Goal: Information Seeking & Learning: Check status

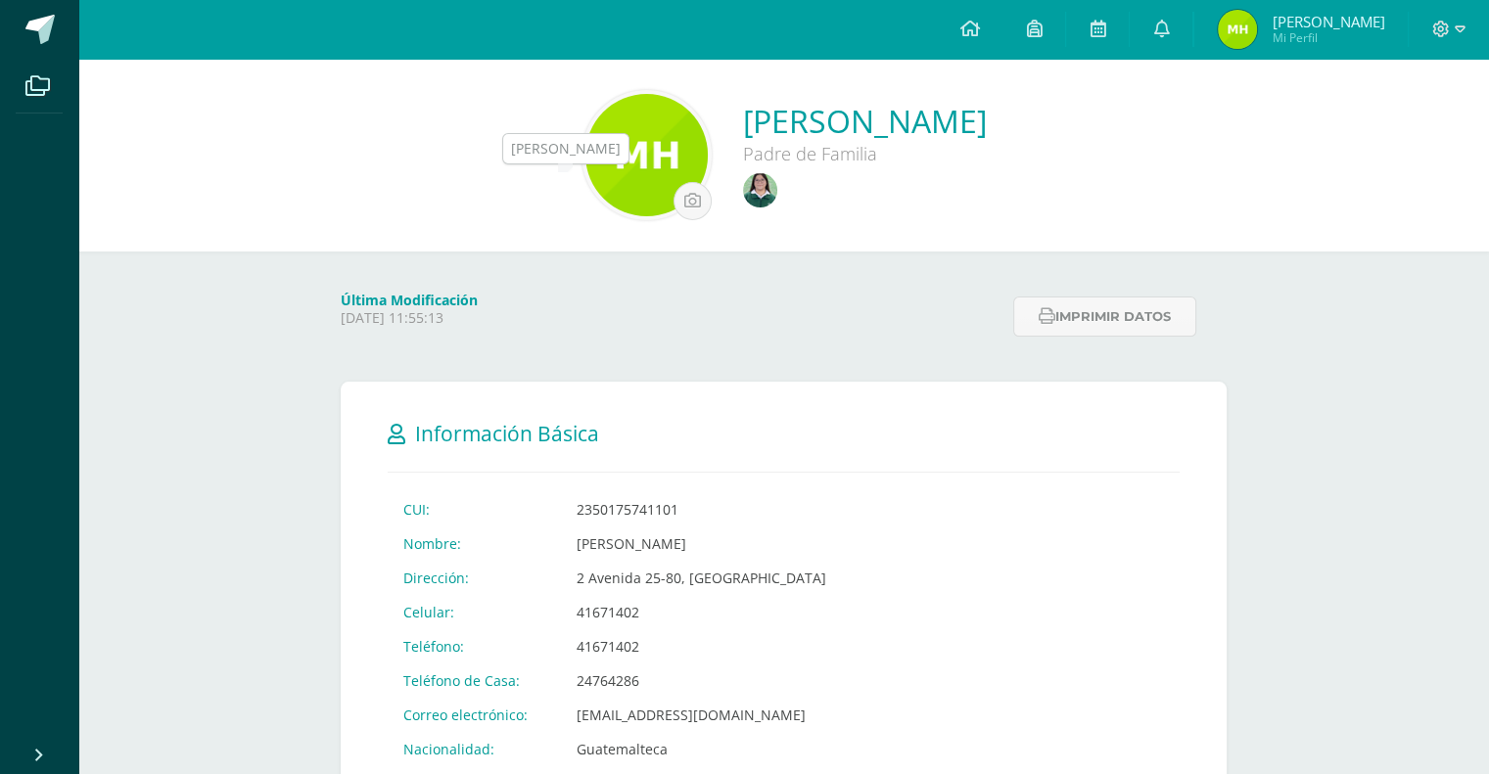
click at [743, 191] on img at bounding box center [760, 190] width 34 height 34
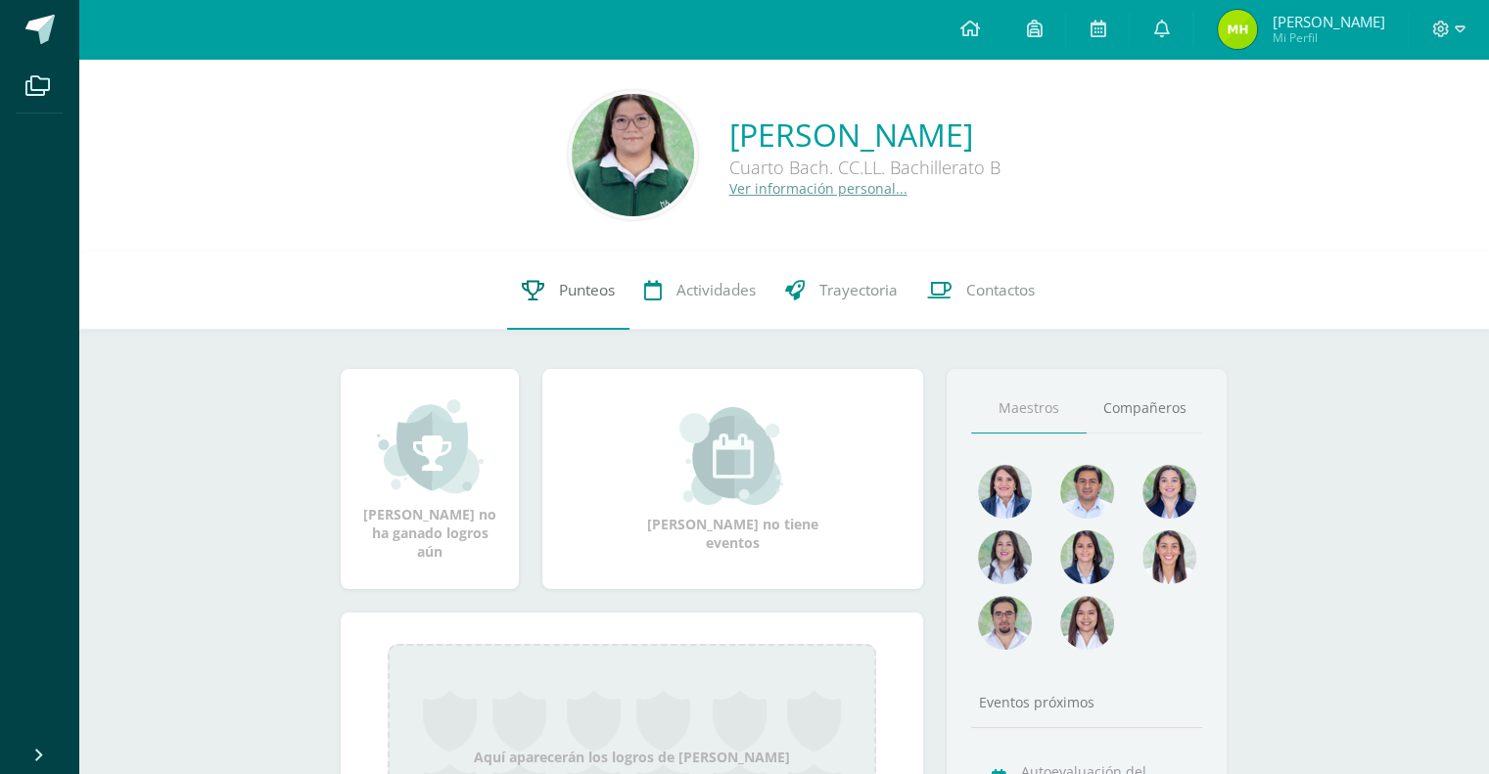
click at [560, 276] on link "Punteos" at bounding box center [568, 291] width 122 height 78
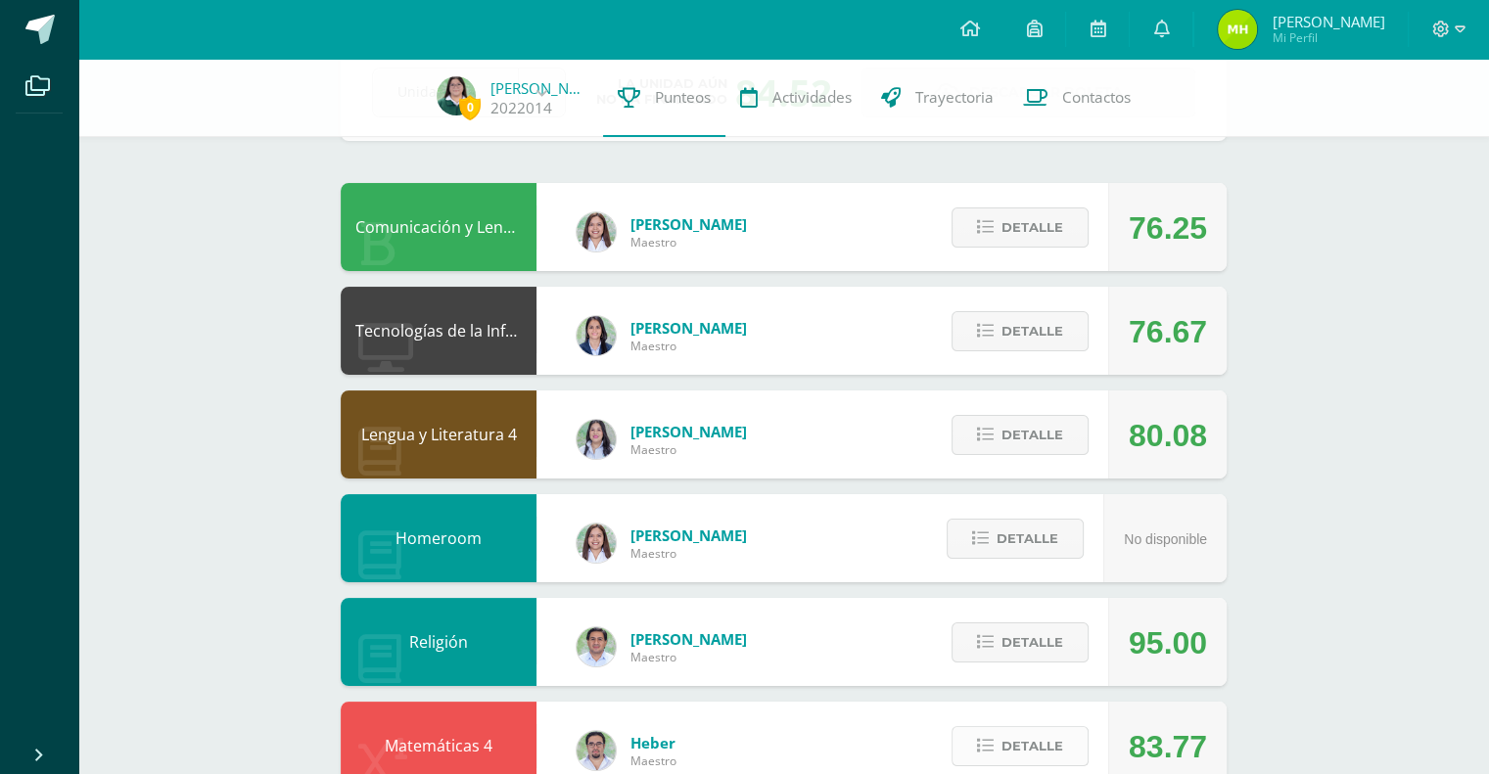
scroll to position [803, 0]
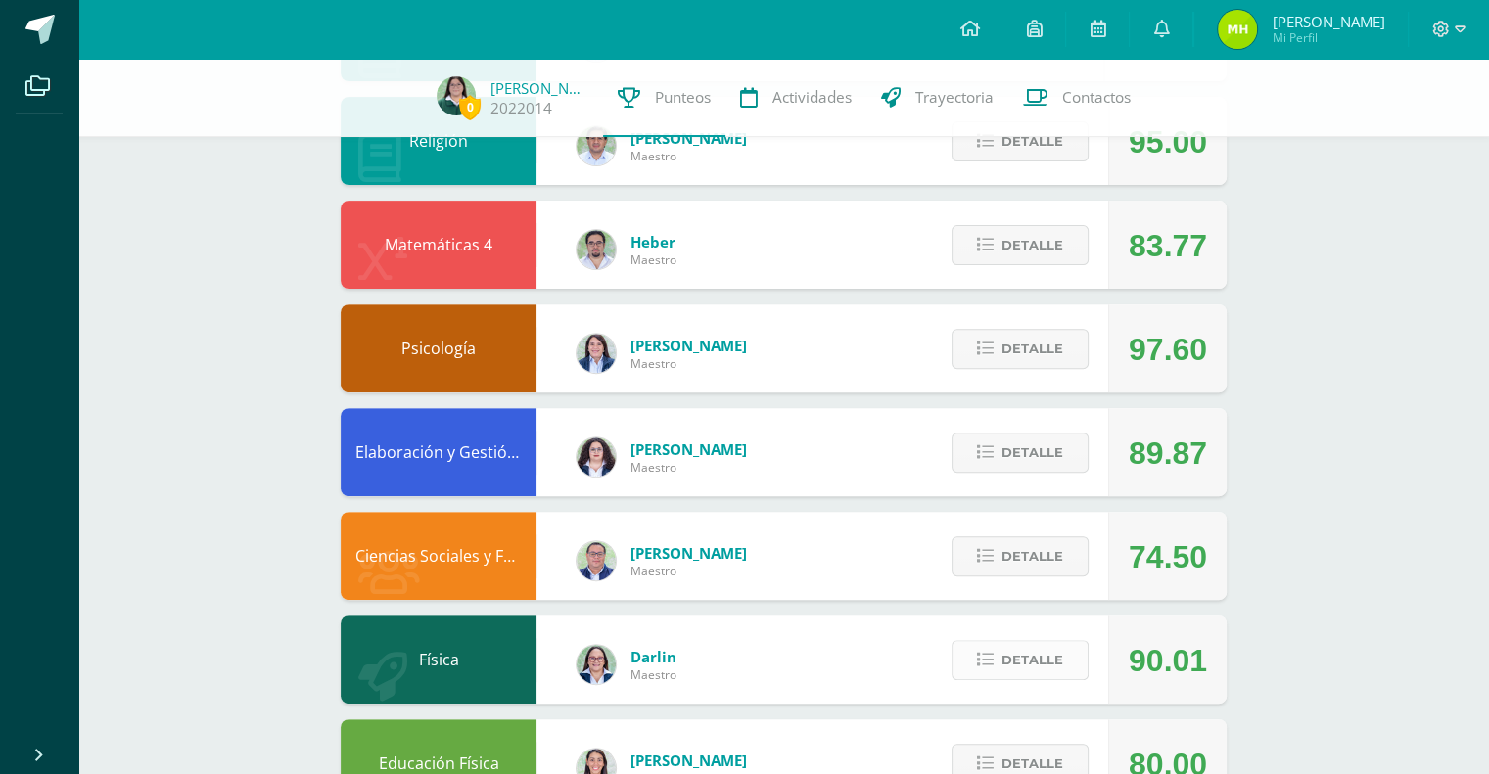
click at [1053, 668] on span "Detalle" at bounding box center [1032, 660] width 62 height 36
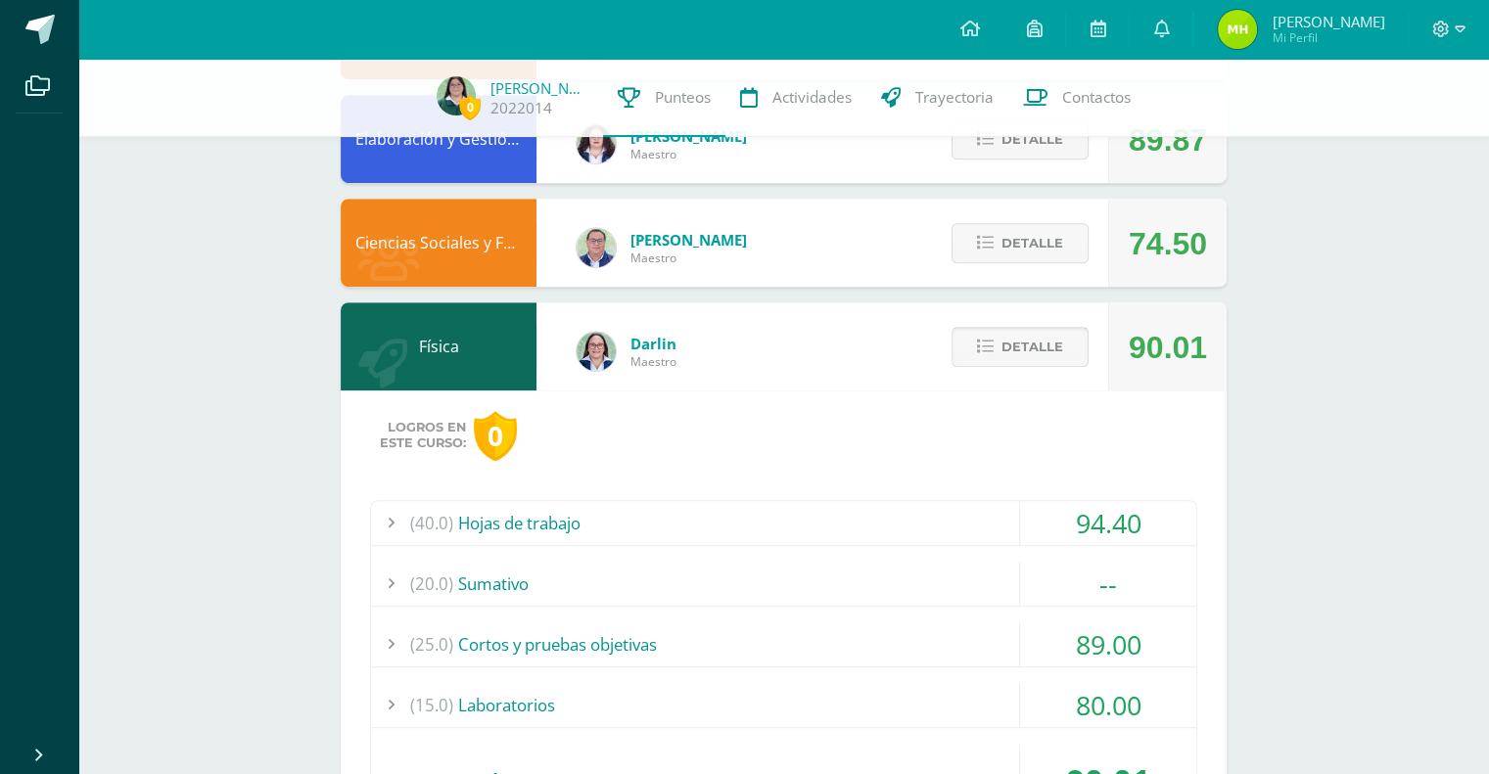
scroll to position [1073, 0]
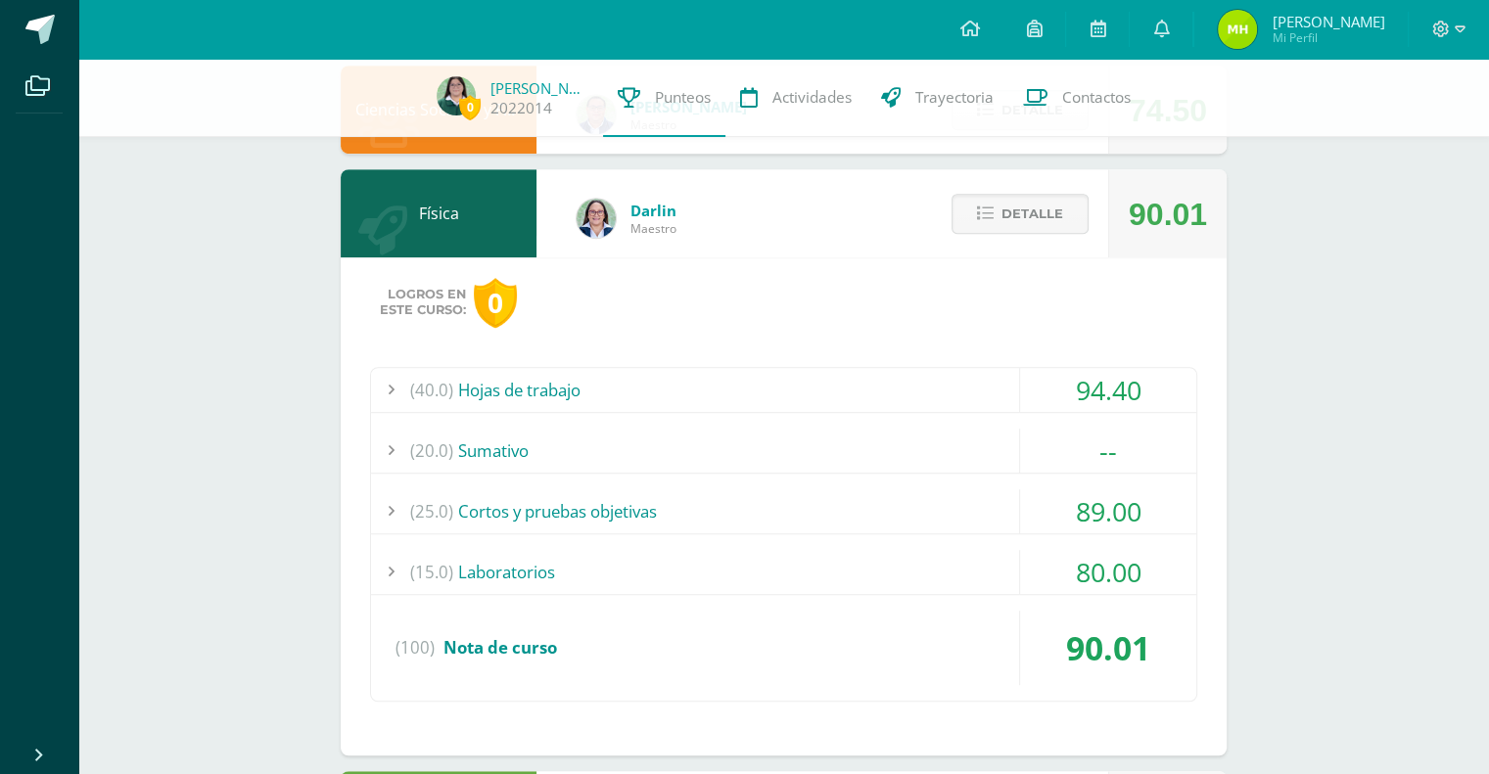
click at [924, 453] on div "(20.0) Sumativo" at bounding box center [783, 451] width 825 height 44
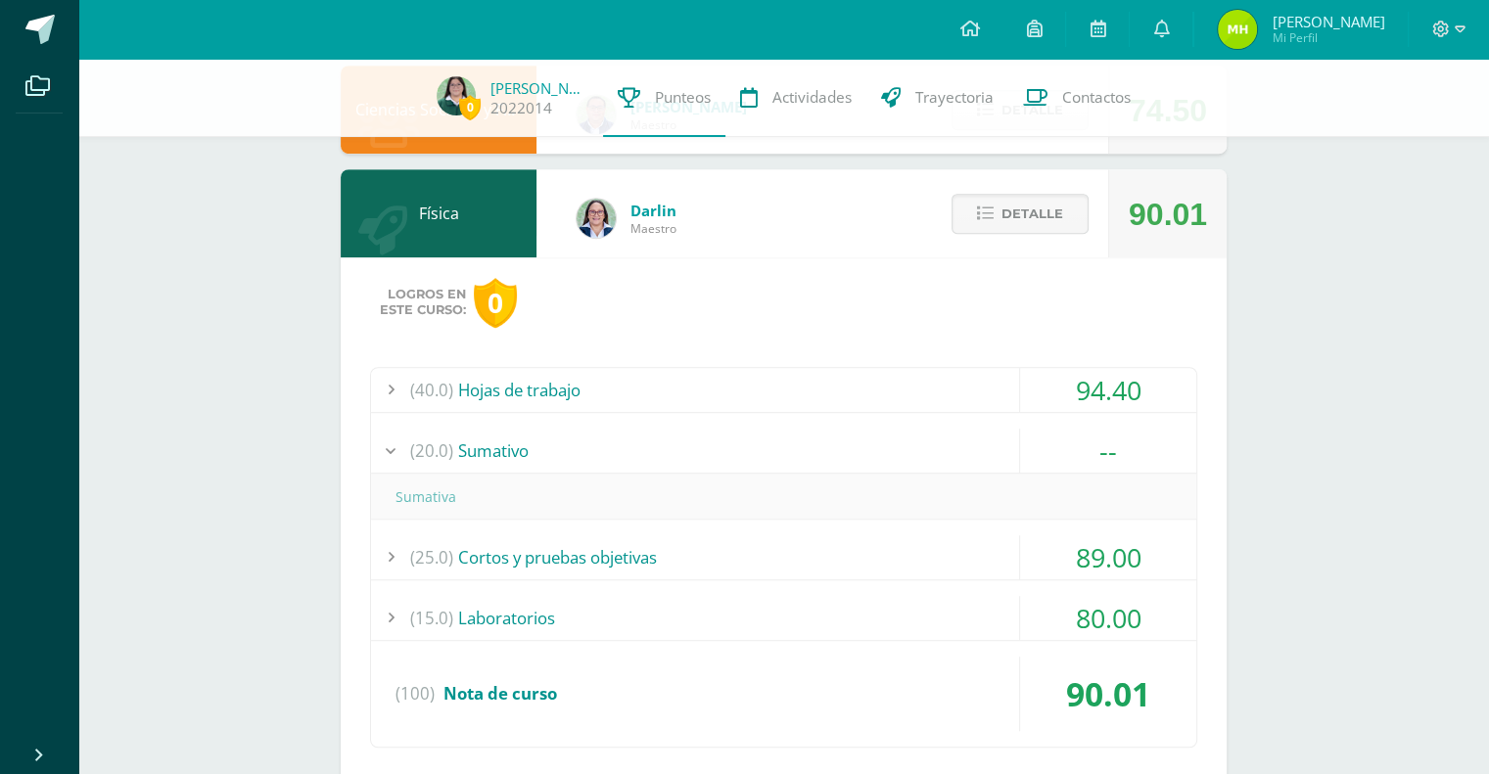
click at [925, 451] on div "(20.0) Sumativo" at bounding box center [783, 451] width 825 height 44
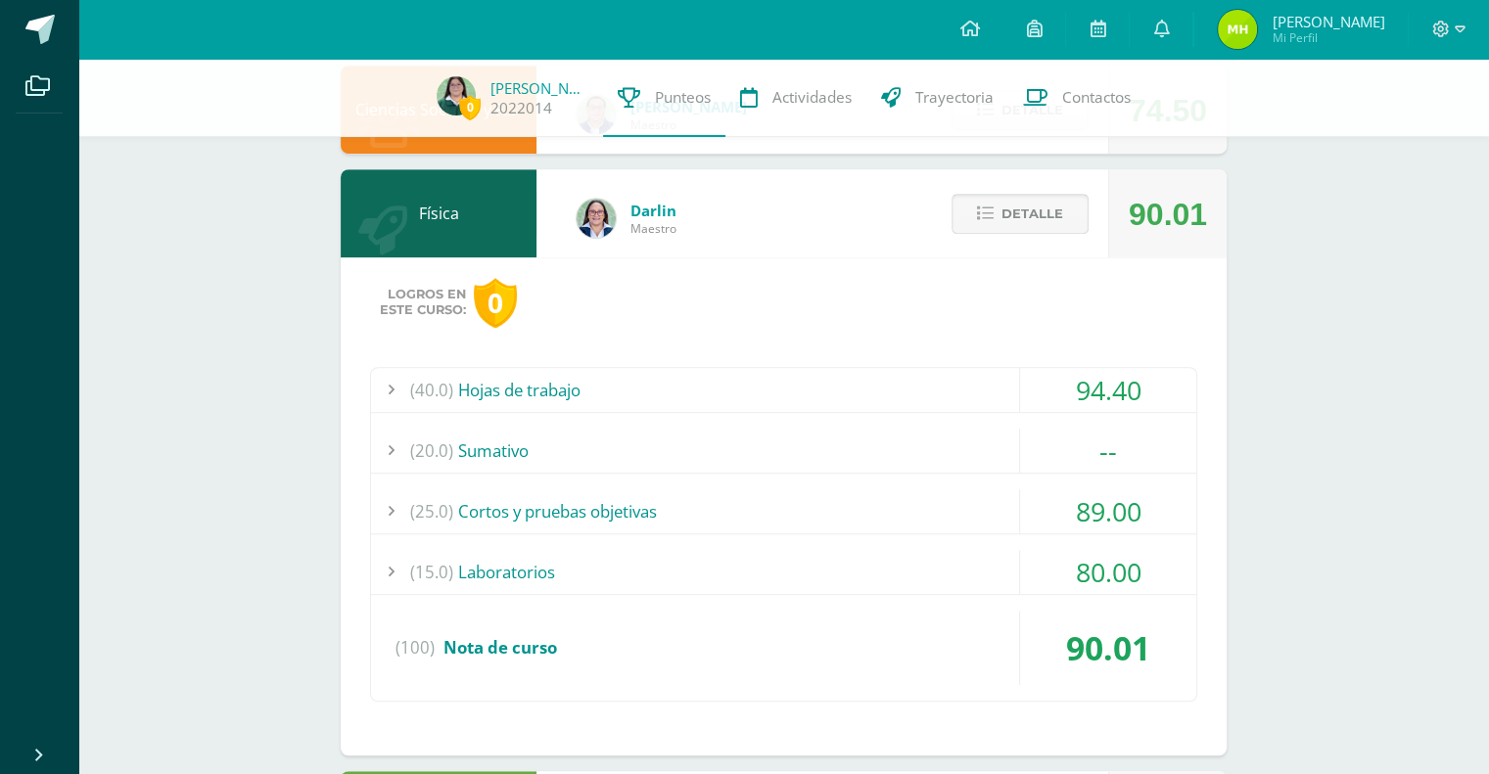
click at [1025, 221] on span "Detalle" at bounding box center [1032, 214] width 62 height 36
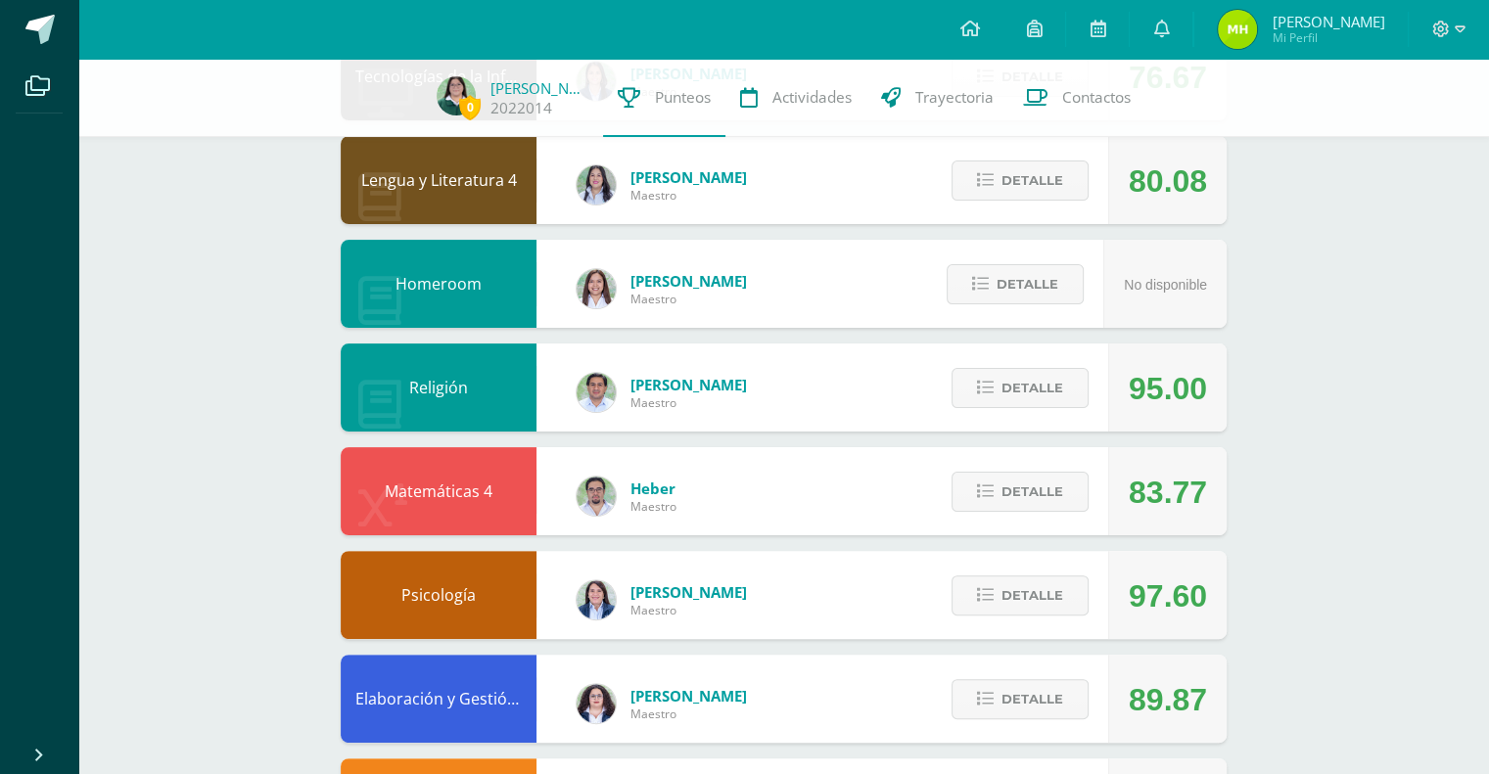
scroll to position [368, 0]
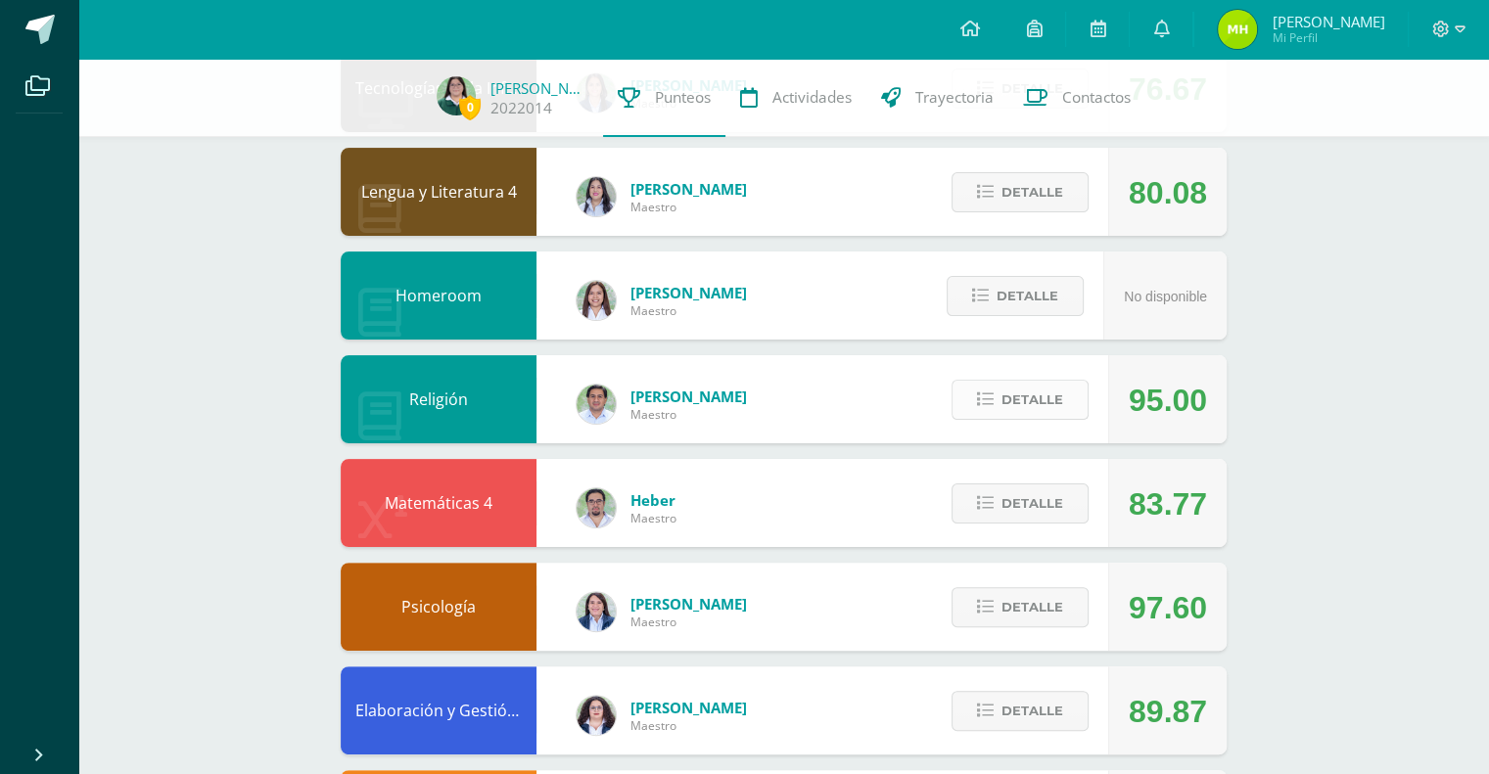
click at [1010, 389] on span "Detalle" at bounding box center [1032, 400] width 62 height 36
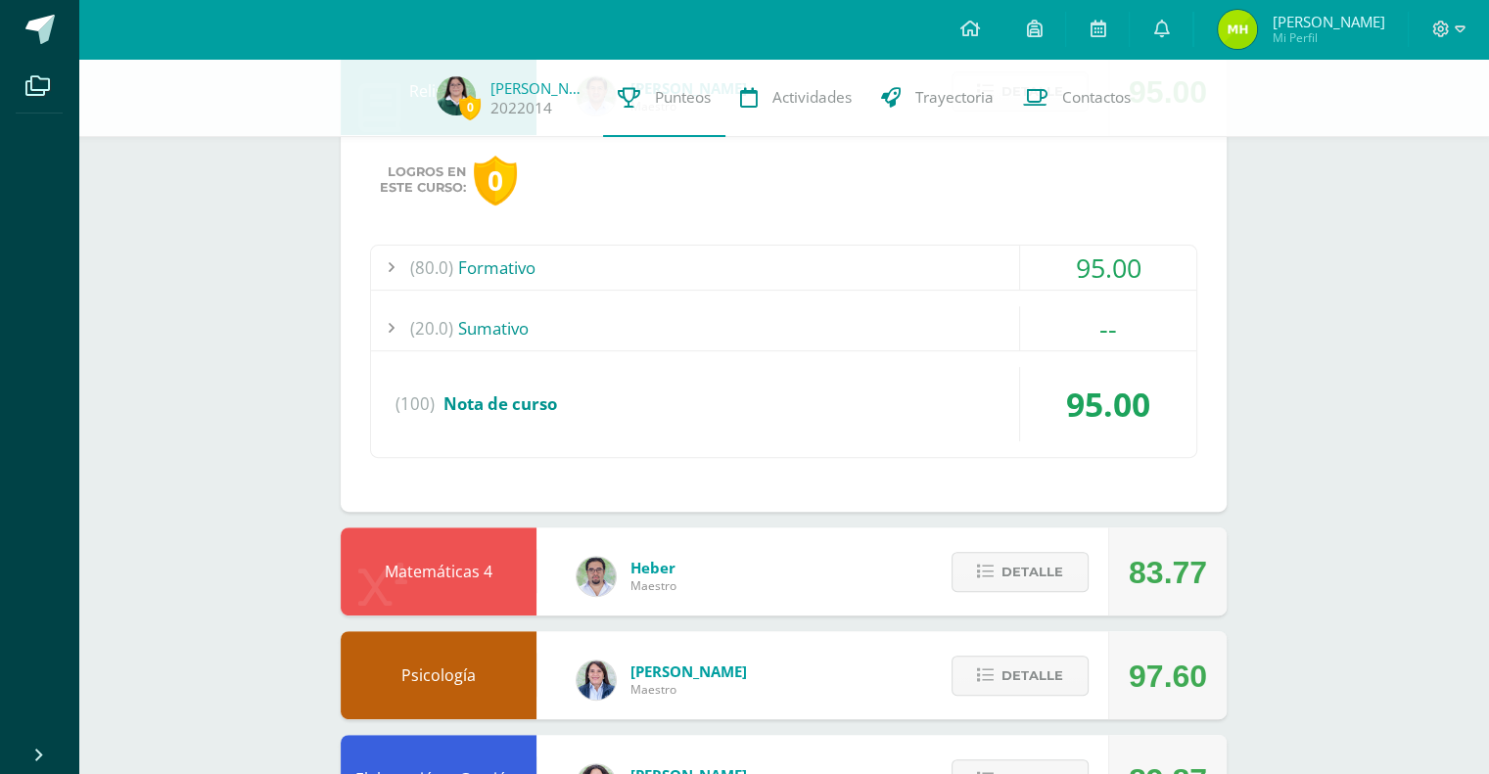
scroll to position [677, 0]
click at [1065, 283] on div "95.00" at bounding box center [1108, 267] width 176 height 44
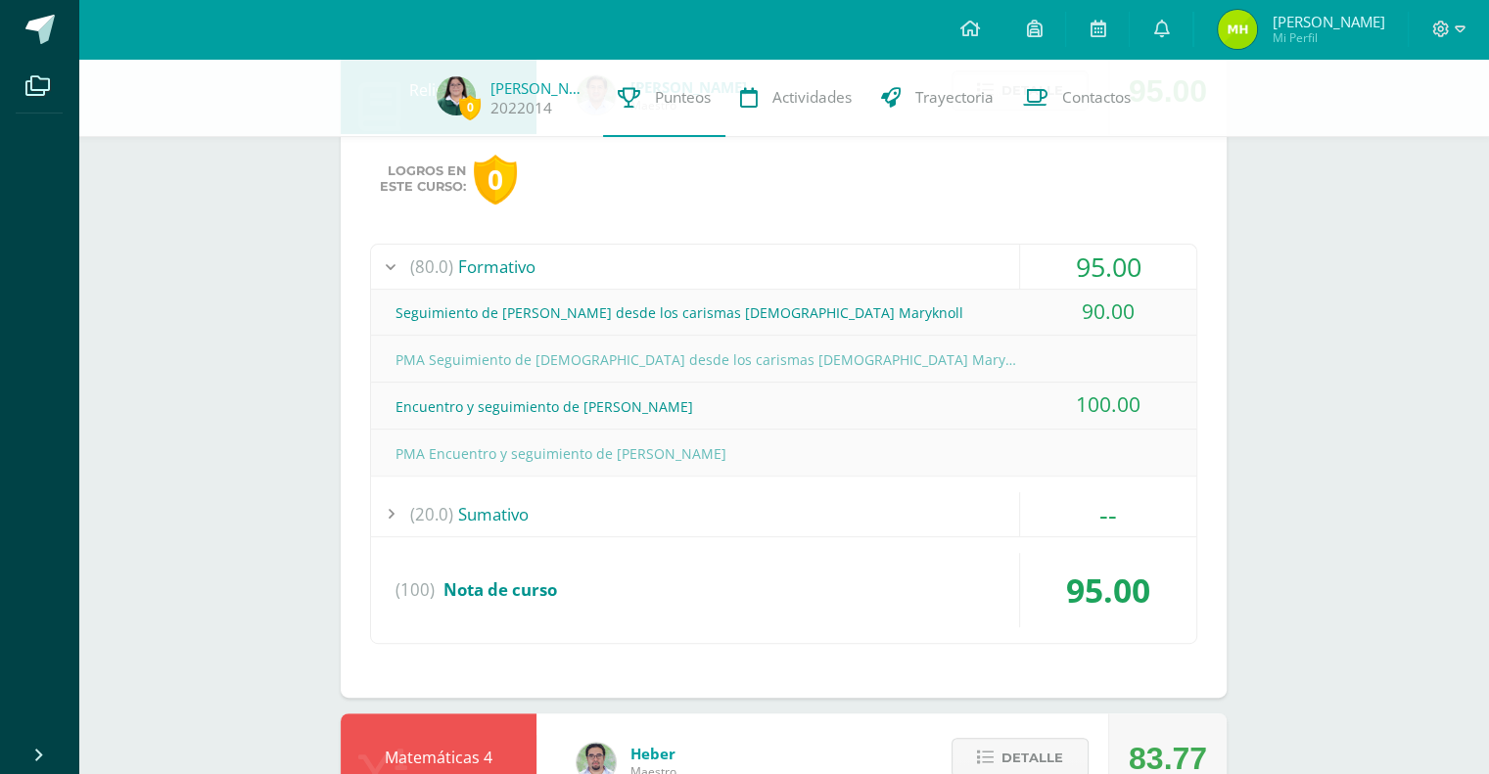
click at [1072, 278] on div "95.00" at bounding box center [1108, 267] width 176 height 44
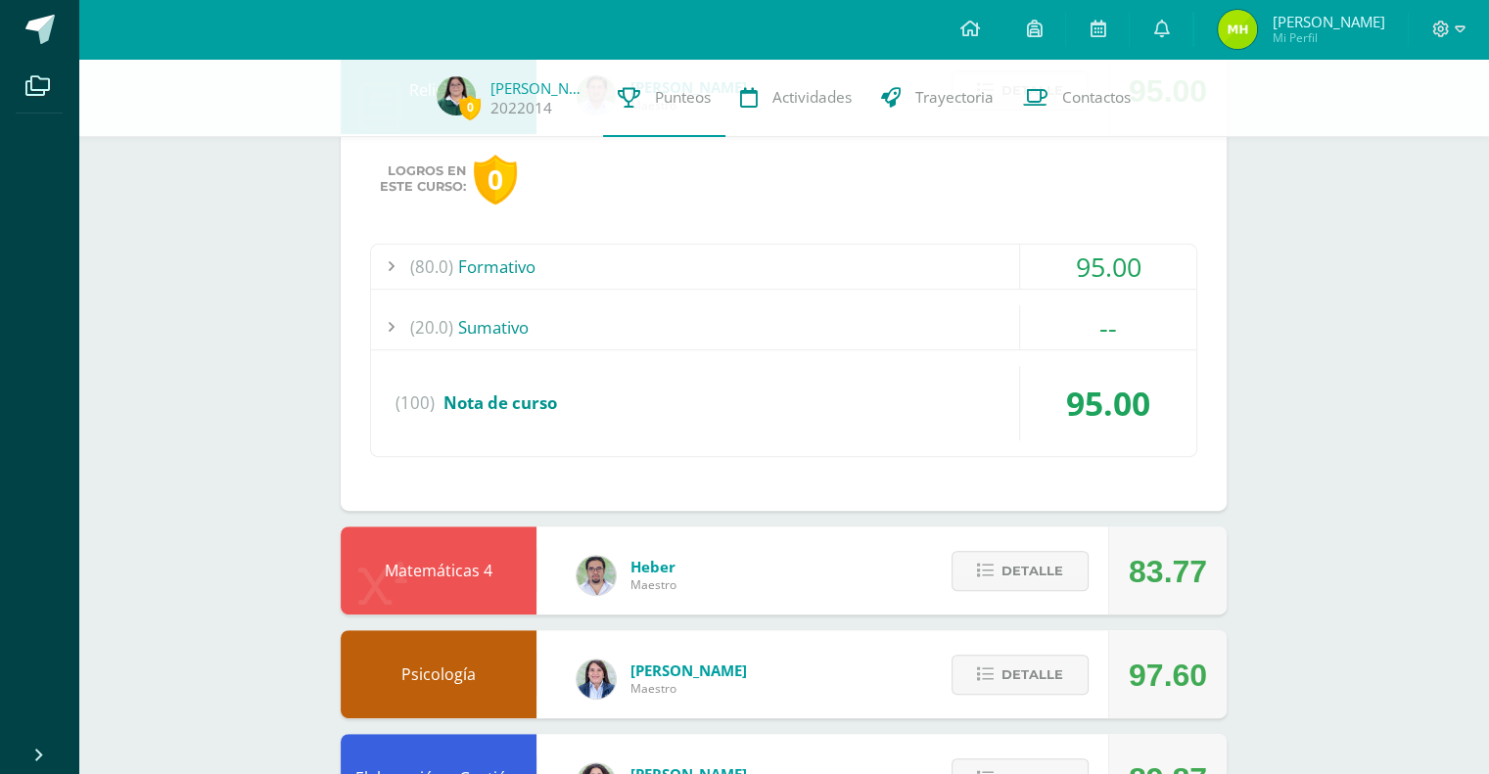
click at [1088, 358] on div "(80.0) Formativo 95.00 Seguimiento de Jesús desde los carismas cristianos Maryk…" at bounding box center [783, 350] width 827 height 213
click at [1088, 349] on div "(80.0) Formativo 95.00 Seguimiento de Jesús desde los carismas cristianos Maryk…" at bounding box center [783, 350] width 827 height 213
click at [1094, 316] on div "--" at bounding box center [1108, 327] width 176 height 44
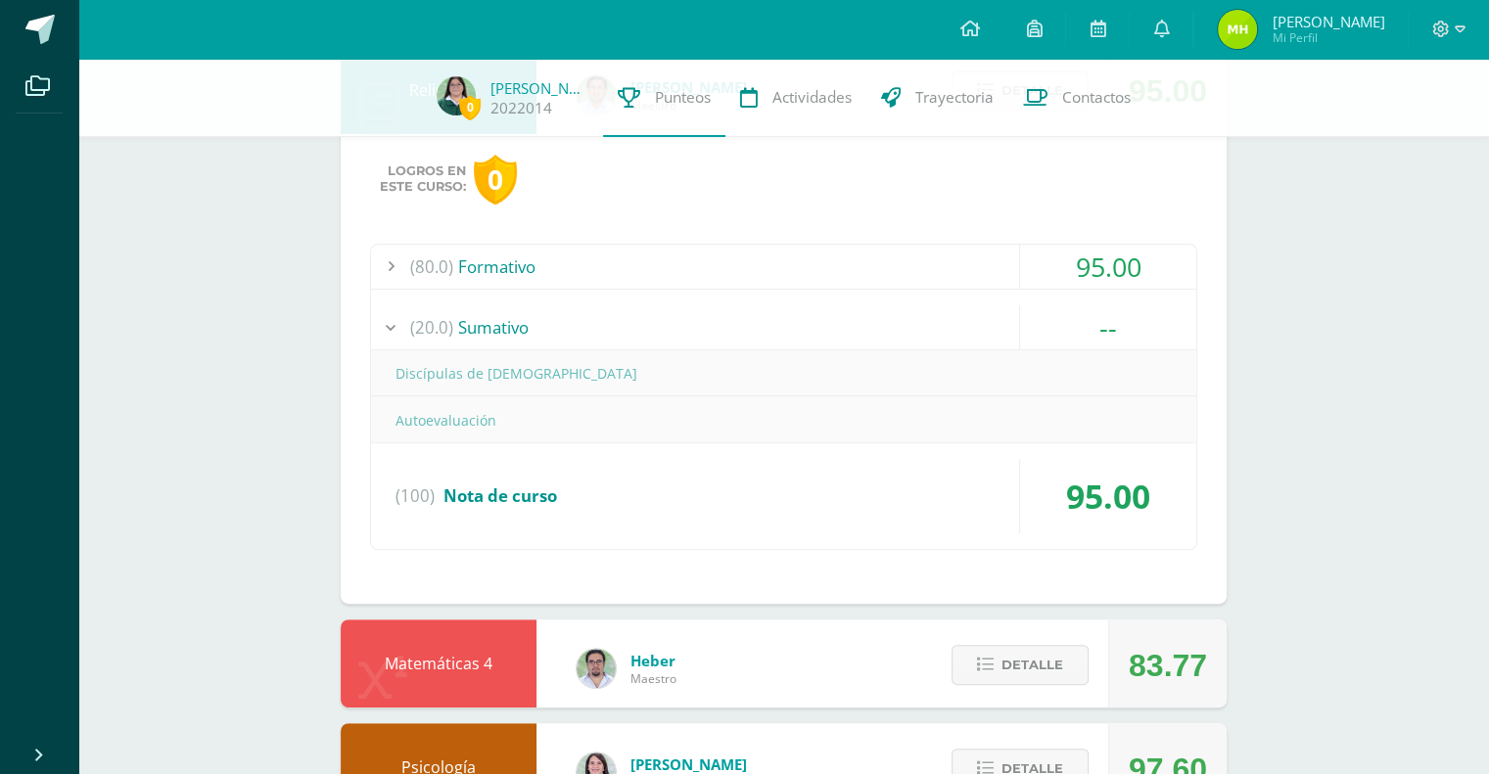
click at [1094, 316] on div "--" at bounding box center [1108, 327] width 176 height 44
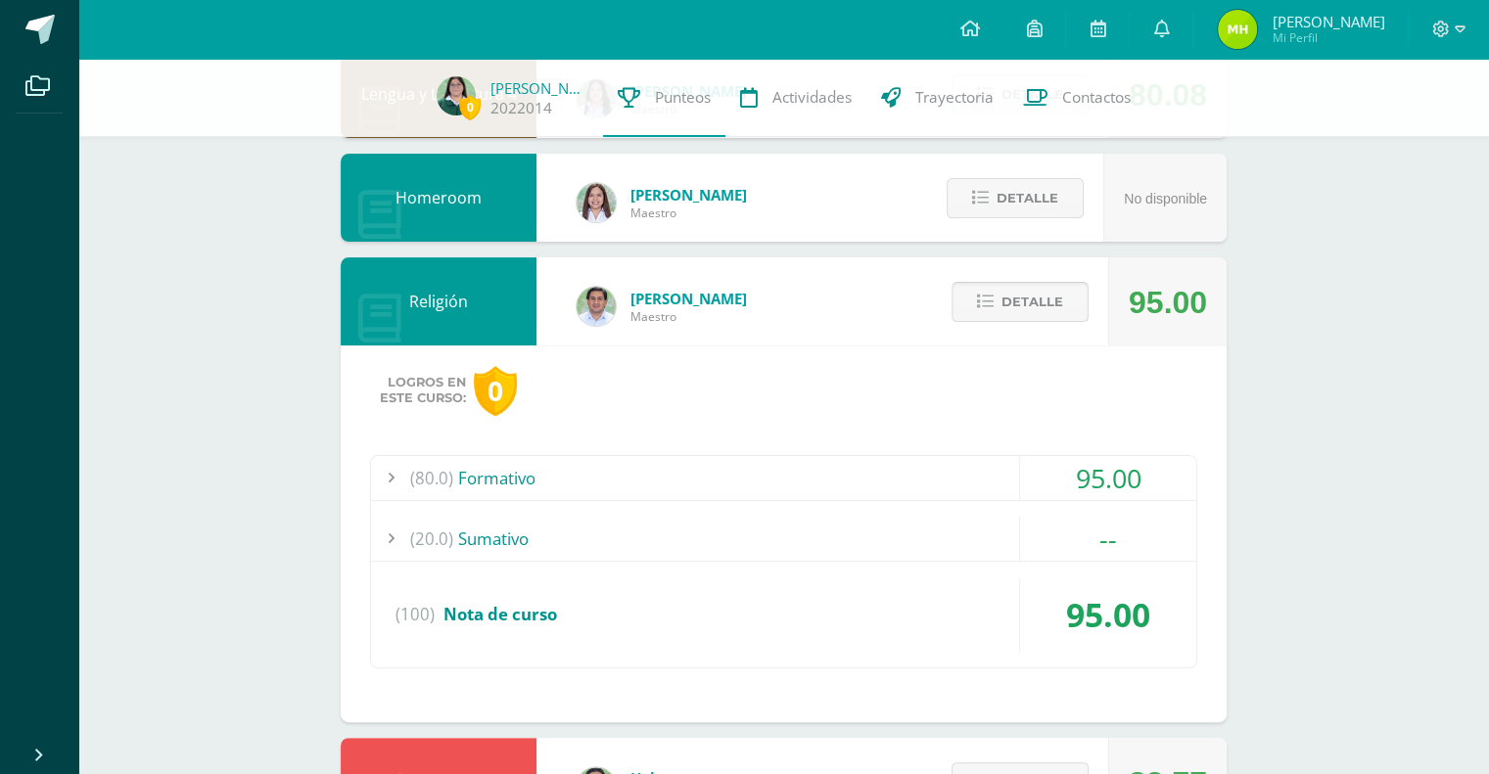
click at [1076, 312] on button "Detalle" at bounding box center [1019, 302] width 137 height 40
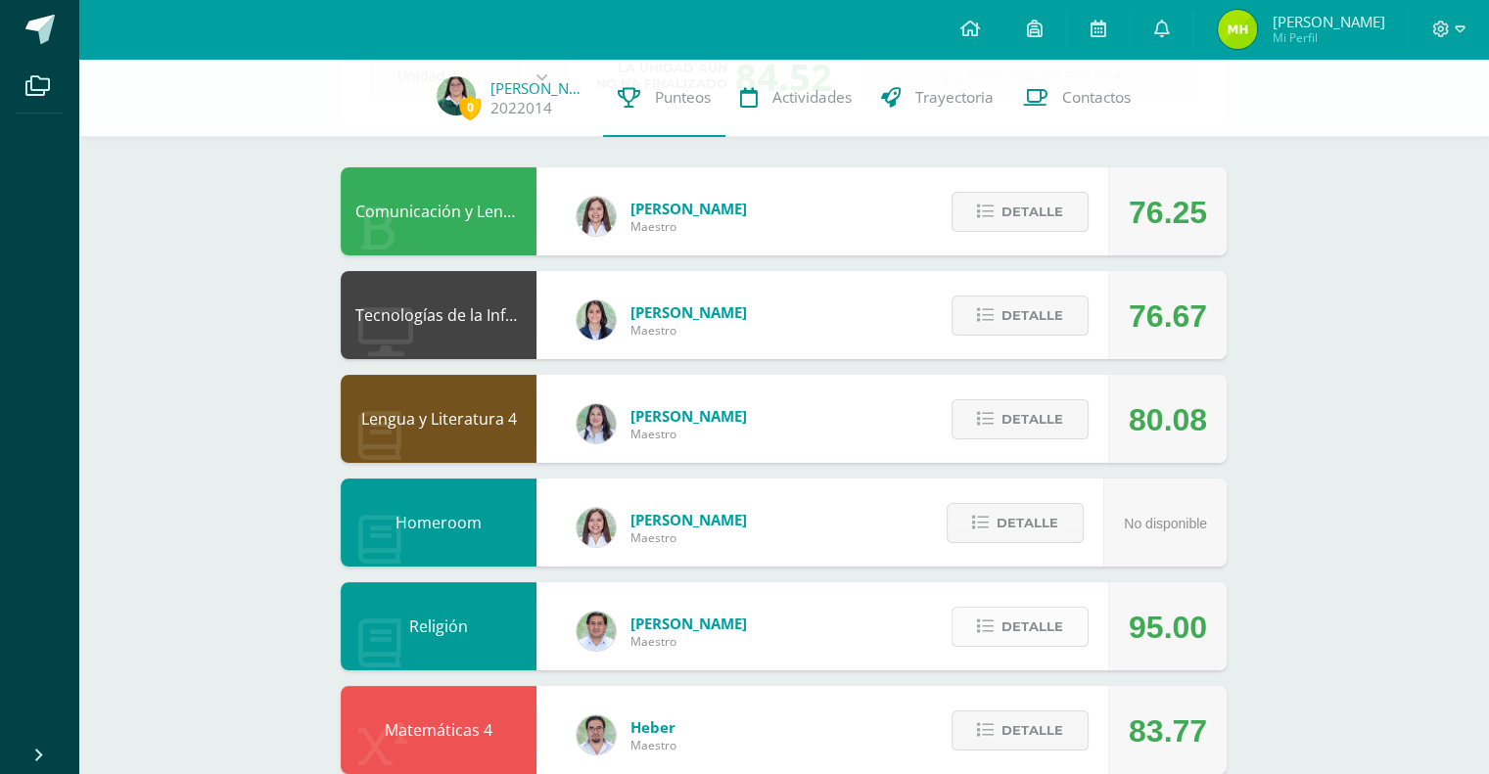
scroll to position [803, 0]
